Goal: Navigation & Orientation: Find specific page/section

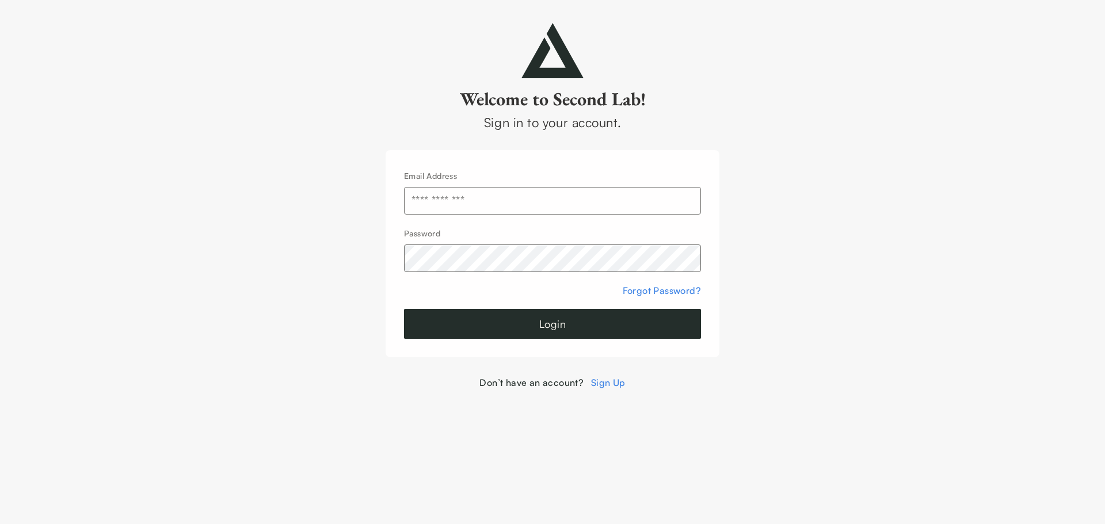
click at [450, 200] on input "text" at bounding box center [552, 201] width 297 height 28
type input "**********"
click at [479, 330] on button "Login" at bounding box center [552, 324] width 297 height 30
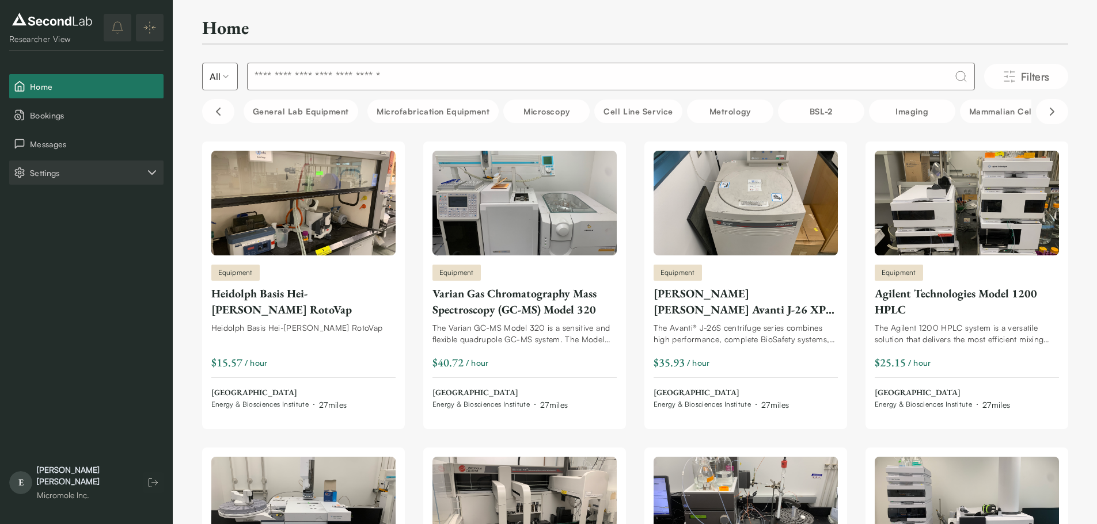
click at [144, 168] on span "Settings" at bounding box center [87, 173] width 115 height 12
click at [87, 229] on button "Account" at bounding box center [86, 230] width 154 height 24
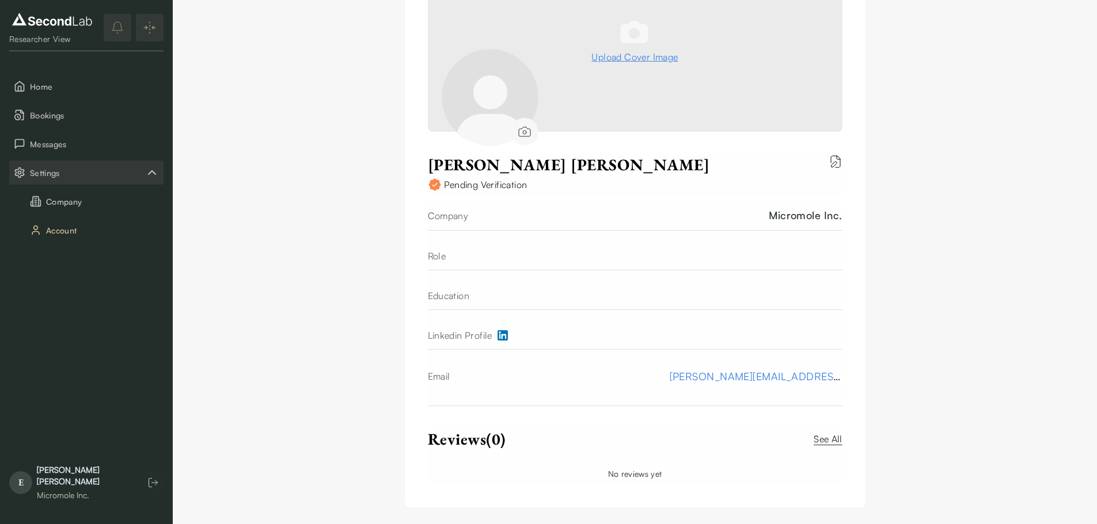
scroll to position [147, 0]
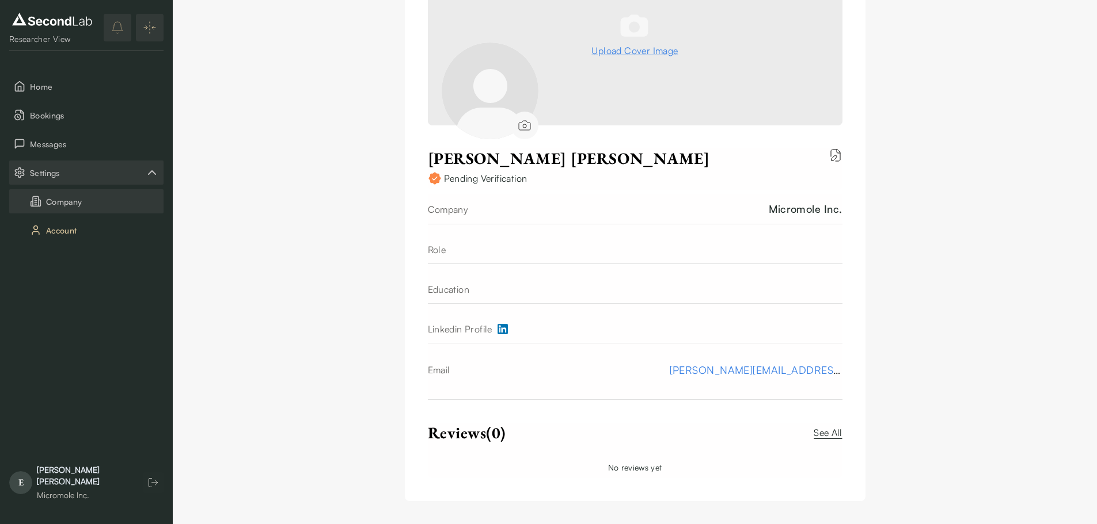
click at [44, 198] on button "Company" at bounding box center [86, 201] width 154 height 24
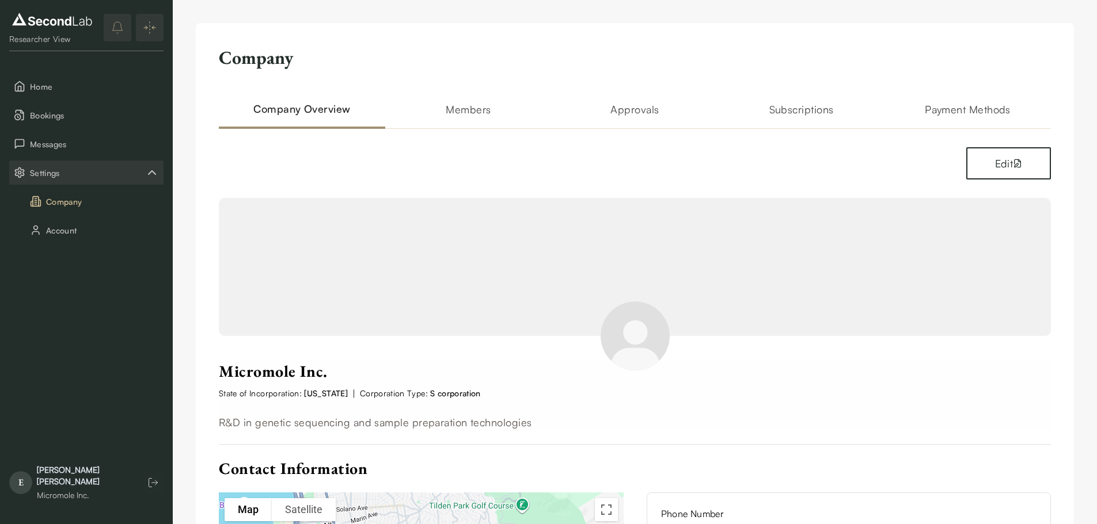
click at [789, 113] on h2 "Subscriptions" at bounding box center [801, 115] width 166 height 28
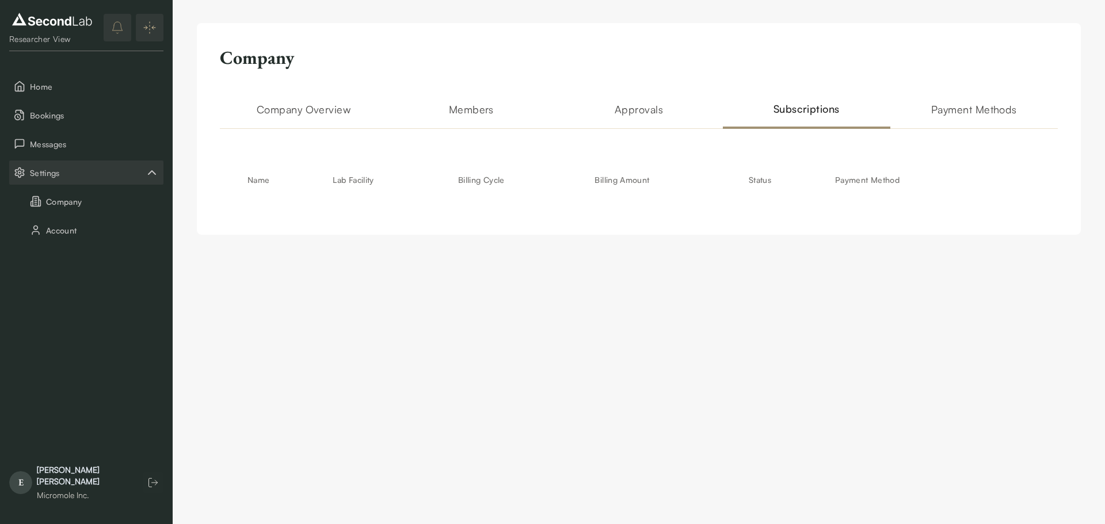
click at [420, 220] on div "Company Company Overview Members Approvals Subscriptions Payment Methods Name L…" at bounding box center [639, 129] width 884 height 212
click at [55, 140] on span "Messages" at bounding box center [94, 144] width 129 height 12
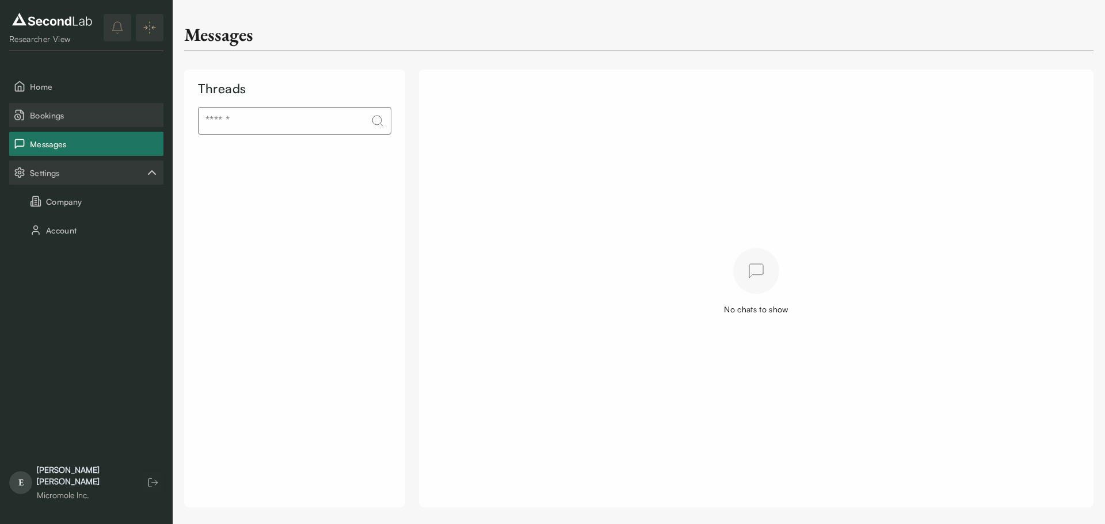
click at [60, 112] on span "Bookings" at bounding box center [94, 115] width 129 height 12
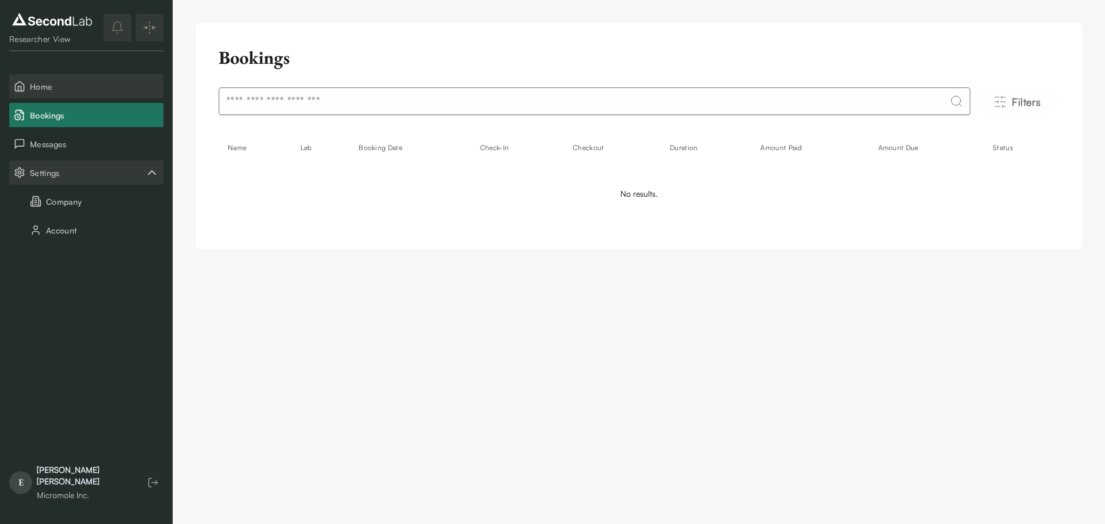
click at [62, 88] on span "Home" at bounding box center [94, 87] width 129 height 12
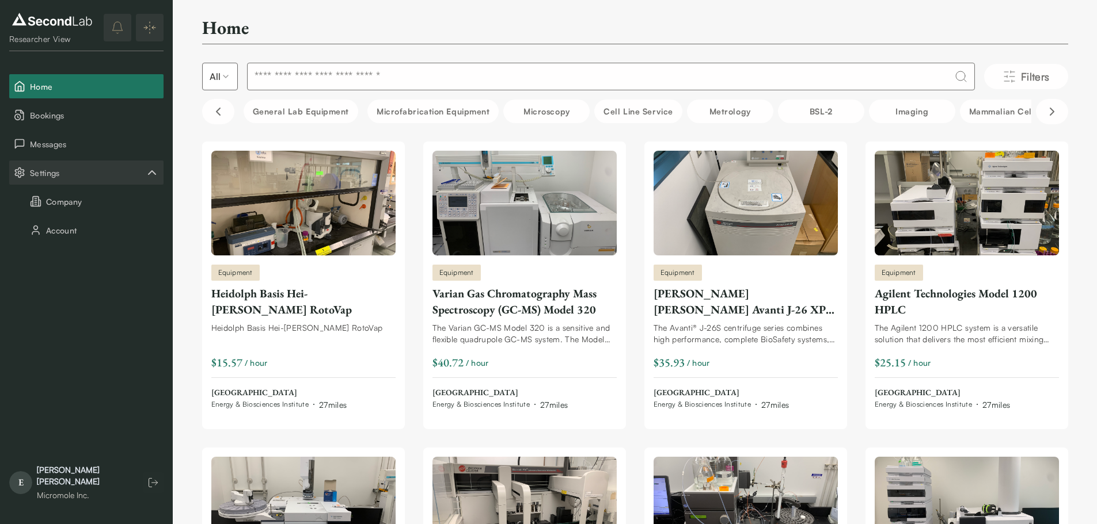
click at [55, 482] on div "[PERSON_NAME]" at bounding box center [84, 476] width 94 height 23
click at [17, 484] on span "E" at bounding box center [20, 482] width 23 height 23
